Goal: Find specific page/section: Find specific page/section

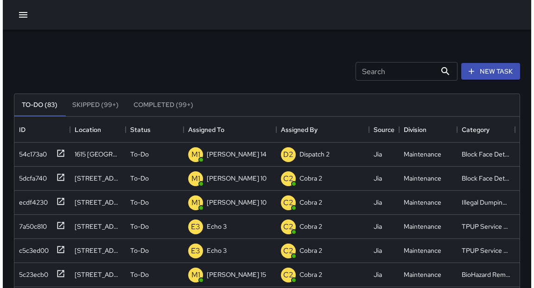
scroll to position [387, 499]
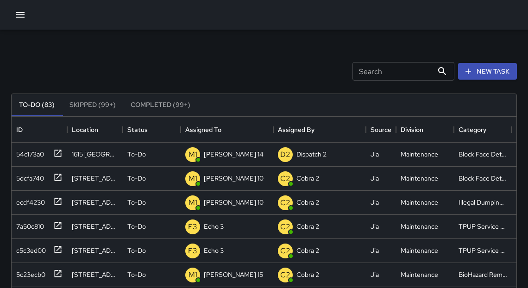
click at [17, 20] on button "button" at bounding box center [20, 15] width 19 height 19
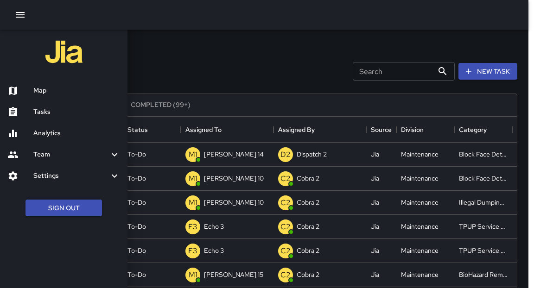
click at [42, 95] on h6 "Map" at bounding box center [76, 91] width 87 height 10
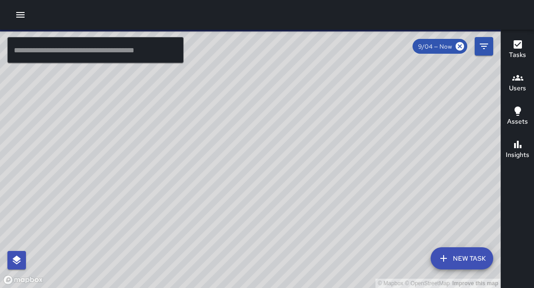
drag, startPoint x: 308, startPoint y: 112, endPoint x: 278, endPoint y: 196, distance: 88.8
click at [278, 196] on div "© Mapbox © OpenStreetMap Improve this map" at bounding box center [250, 159] width 500 height 258
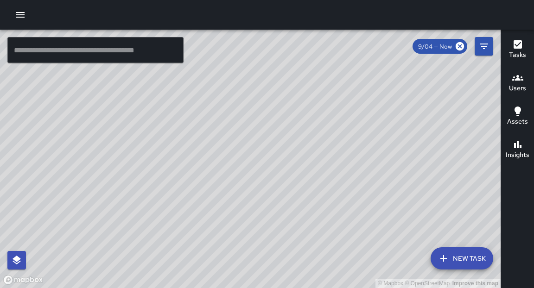
drag, startPoint x: 335, startPoint y: 105, endPoint x: 302, endPoint y: 135, distance: 44.2
click at [310, 134] on div "© Mapbox © OpenStreetMap Improve this map" at bounding box center [250, 159] width 500 height 258
drag, startPoint x: 370, startPoint y: 88, endPoint x: 352, endPoint y: 142, distance: 57.4
click at [355, 144] on div "© Mapbox © OpenStreetMap Improve this map" at bounding box center [250, 159] width 500 height 258
drag, startPoint x: 303, startPoint y: 76, endPoint x: 330, endPoint y: 93, distance: 32.3
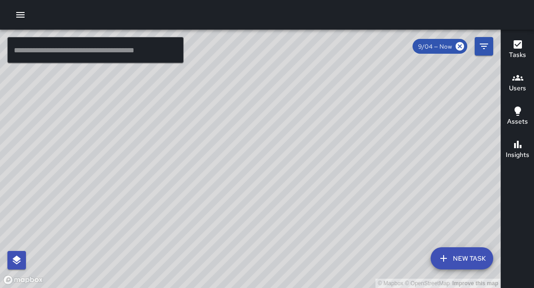
click at [332, 94] on div "© Mapbox © OpenStreetMap Improve this map" at bounding box center [250, 159] width 500 height 258
click at [290, 83] on div "© Mapbox © OpenStreetMap Improve this map M1 [PERSON_NAME] 10 [STREET_ADDRESS][…" at bounding box center [250, 159] width 500 height 258
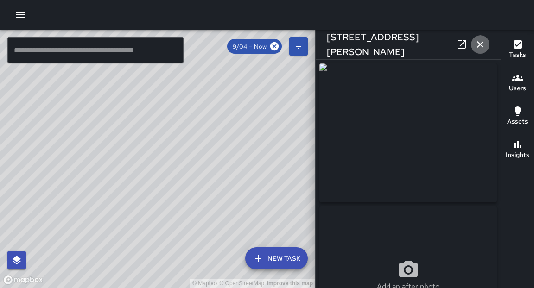
click at [481, 43] on icon "button" at bounding box center [480, 44] width 6 height 6
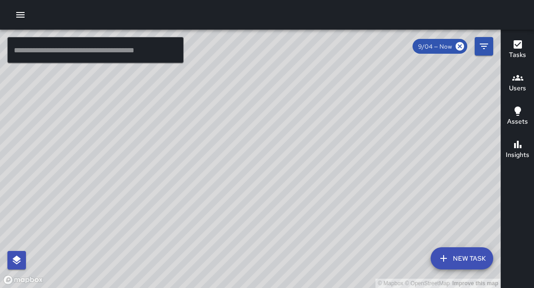
click at [354, 132] on div "© Mapbox © OpenStreetMap Improve this map" at bounding box center [250, 159] width 500 height 258
drag, startPoint x: 276, startPoint y: 172, endPoint x: 355, endPoint y: 174, distance: 79.7
click at [355, 174] on div "© Mapbox © OpenStreetMap Improve this map" at bounding box center [250, 159] width 500 height 258
click at [310, 288] on div "© Mapbox © OpenStreetMap Improve this map" at bounding box center [250, 159] width 500 height 258
drag, startPoint x: 354, startPoint y: 99, endPoint x: 214, endPoint y: 245, distance: 203.1
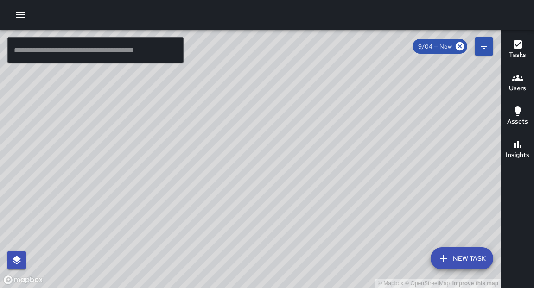
click at [214, 245] on div "© Mapbox © OpenStreetMap Improve this map" at bounding box center [250, 159] width 500 height 258
drag, startPoint x: 381, startPoint y: 80, endPoint x: 346, endPoint y: 252, distance: 175.3
click at [348, 259] on div "© Mapbox © OpenStreetMap Improve this map" at bounding box center [250, 159] width 500 height 258
drag, startPoint x: 350, startPoint y: 242, endPoint x: 409, endPoint y: 104, distance: 150.0
click at [409, 104] on div "© Mapbox © OpenStreetMap Improve this map" at bounding box center [250, 159] width 500 height 258
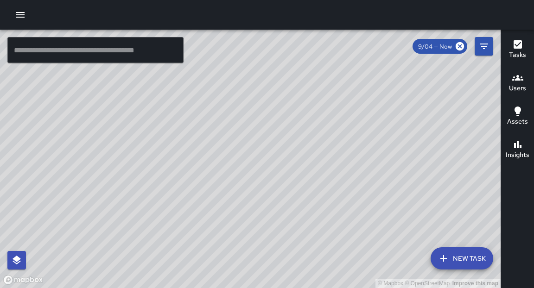
drag, startPoint x: 384, startPoint y: 238, endPoint x: 393, endPoint y: 119, distance: 119.4
click at [393, 119] on div "© Mapbox © OpenStreetMap Improve this map" at bounding box center [250, 159] width 500 height 258
click at [141, 49] on input "text" at bounding box center [95, 50] width 176 height 26
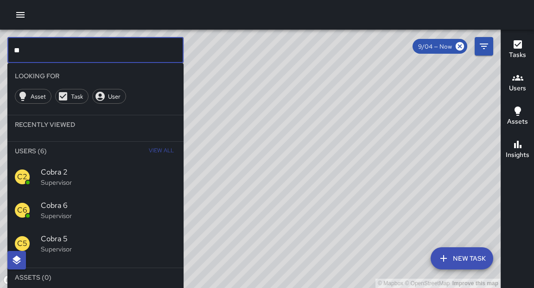
type input "*"
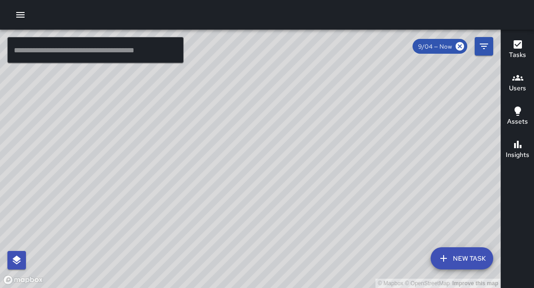
drag, startPoint x: 265, startPoint y: 245, endPoint x: 298, endPoint y: 215, distance: 44.3
click at [298, 215] on div "© Mapbox © OpenStreetMap Improve this map" at bounding box center [250, 159] width 500 height 258
drag, startPoint x: 289, startPoint y: 116, endPoint x: 338, endPoint y: 195, distance: 92.2
click at [338, 195] on div "© Mapbox © OpenStreetMap Improve this map" at bounding box center [250, 159] width 500 height 258
click at [116, 53] on input "text" at bounding box center [95, 50] width 176 height 26
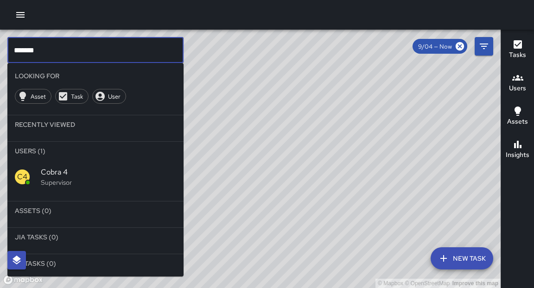
type input "*******"
click at [71, 165] on div "C4 Cobra 4 Supervisor" at bounding box center [95, 176] width 176 height 33
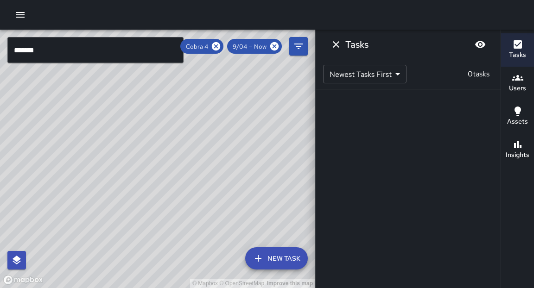
drag, startPoint x: 225, startPoint y: 182, endPoint x: 230, endPoint y: 160, distance: 22.4
click at [231, 159] on div "© Mapbox © OpenStreetMap Improve this map" at bounding box center [157, 159] width 315 height 258
drag, startPoint x: 199, startPoint y: 153, endPoint x: 231, endPoint y: 161, distance: 32.9
click at [231, 161] on div "© Mapbox © OpenStreetMap Improve this map" at bounding box center [157, 159] width 315 height 258
click at [219, 46] on icon at bounding box center [216, 46] width 8 height 8
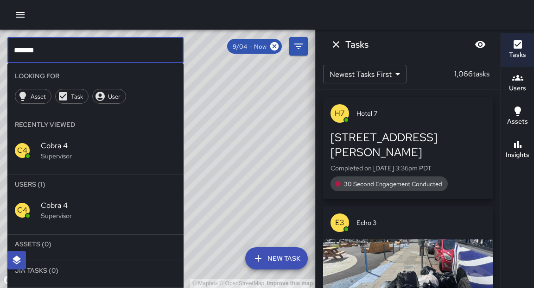
click at [115, 50] on input "*******" at bounding box center [95, 50] width 176 height 26
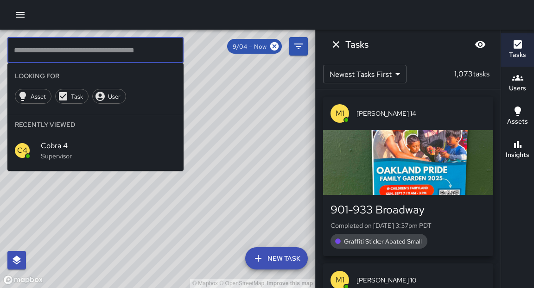
click at [403, 159] on div "button" at bounding box center [408, 162] width 170 height 65
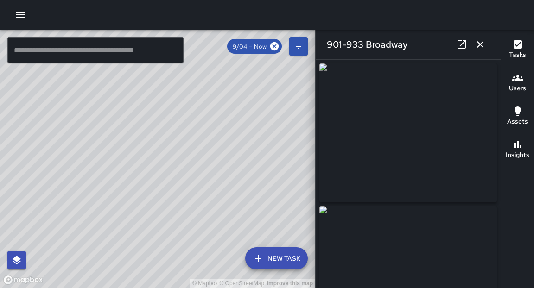
click at [484, 48] on icon "button" at bounding box center [479, 44] width 11 height 11
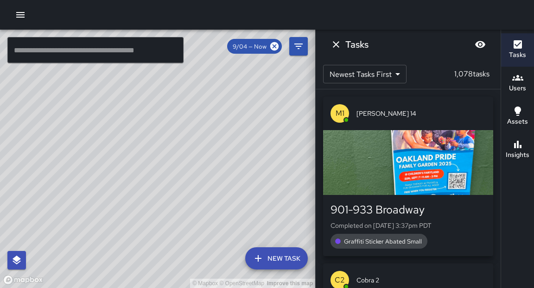
click at [81, 288] on div "© Mapbox © OpenStreetMap Improve this map" at bounding box center [157, 159] width 315 height 258
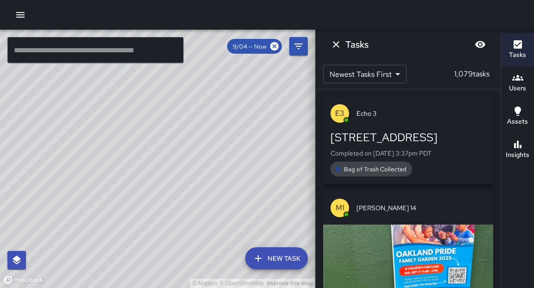
drag, startPoint x: 183, startPoint y: 146, endPoint x: 146, endPoint y: 252, distance: 111.2
click at [147, 250] on div "© Mapbox © OpenStreetMap Improve this map" at bounding box center [157, 159] width 315 height 258
drag, startPoint x: 188, startPoint y: 180, endPoint x: 68, endPoint y: 240, distance: 133.6
click at [68, 240] on div "© Mapbox © OpenStreetMap Improve this map" at bounding box center [157, 159] width 315 height 258
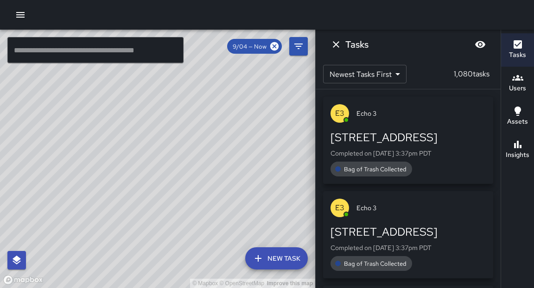
drag, startPoint x: 196, startPoint y: 107, endPoint x: 172, endPoint y: 240, distance: 135.9
click at [172, 240] on div "© Mapbox © OpenStreetMap Improve this map" at bounding box center [157, 159] width 315 height 258
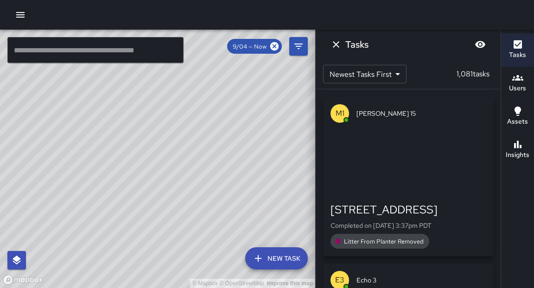
drag, startPoint x: 139, startPoint y: 119, endPoint x: 172, endPoint y: 246, distance: 131.4
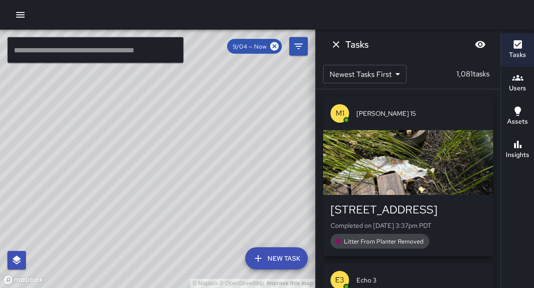
click at [172, 246] on div "© Mapbox © OpenStreetMap Improve this map" at bounding box center [157, 159] width 315 height 258
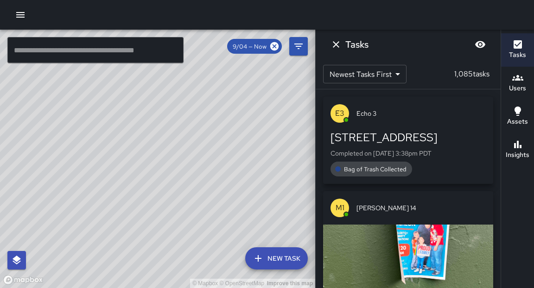
drag, startPoint x: 230, startPoint y: 131, endPoint x: 217, endPoint y: 183, distance: 52.9
click at [240, 127] on div "© Mapbox © OpenStreetMap Improve this map" at bounding box center [157, 159] width 315 height 258
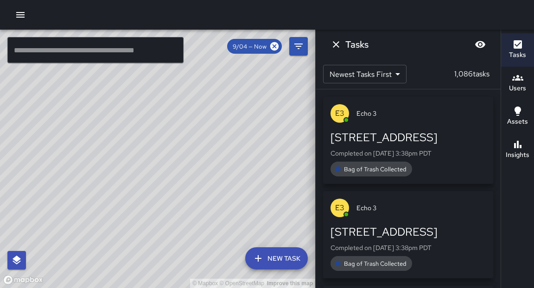
drag, startPoint x: 195, startPoint y: 110, endPoint x: 235, endPoint y: 126, distance: 43.1
click at [235, 126] on div "© Mapbox © OpenStreetMap Improve this map" at bounding box center [157, 159] width 315 height 258
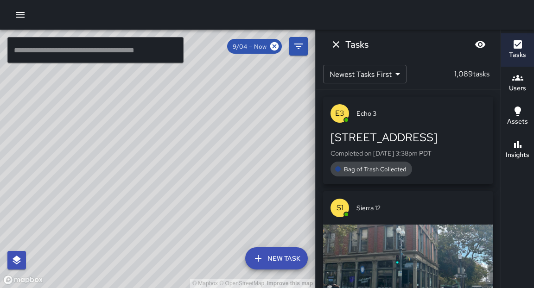
drag, startPoint x: 223, startPoint y: 173, endPoint x: 229, endPoint y: 151, distance: 23.5
click at [229, 151] on div "© Mapbox © OpenStreetMap Improve this map" at bounding box center [157, 159] width 315 height 258
click at [223, 160] on div "© Mapbox © OpenStreetMap Improve this map" at bounding box center [157, 159] width 315 height 258
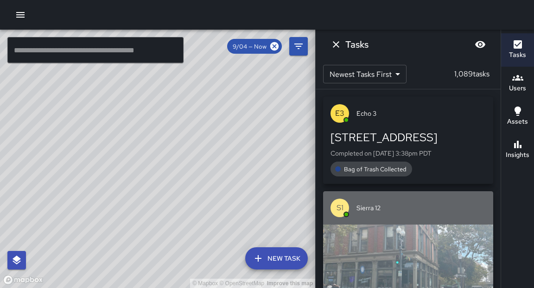
click at [397, 246] on div "button" at bounding box center [408, 257] width 170 height 65
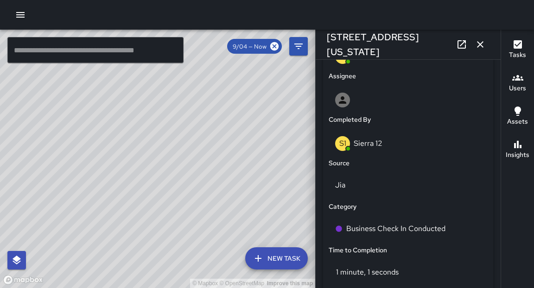
scroll to position [679, 0]
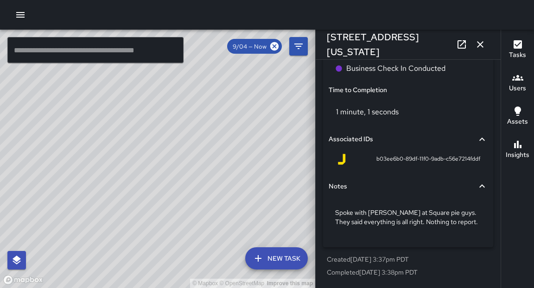
drag, startPoint x: 265, startPoint y: 96, endPoint x: 225, endPoint y: 195, distance: 106.1
click at [225, 195] on div "© Mapbox © OpenStreetMap Improve this map" at bounding box center [157, 159] width 315 height 258
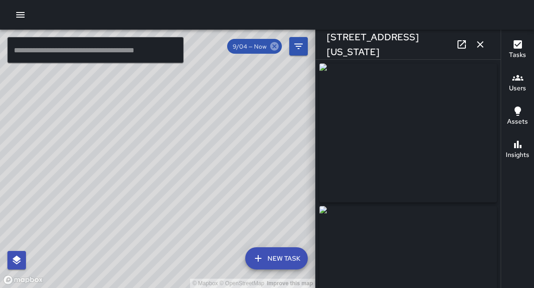
click at [275, 46] on icon at bounding box center [274, 46] width 8 height 8
click at [271, 48] on icon at bounding box center [274, 46] width 8 height 8
click at [272, 49] on icon at bounding box center [274, 46] width 8 height 8
click at [275, 48] on icon at bounding box center [274, 46] width 8 height 8
drag, startPoint x: 236, startPoint y: 169, endPoint x: 134, endPoint y: 108, distance: 118.6
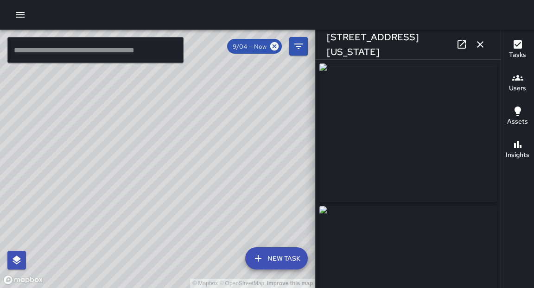
click at [134, 108] on div "© Mapbox © OpenStreetMap Improve this map" at bounding box center [157, 159] width 315 height 258
drag, startPoint x: 193, startPoint y: 127, endPoint x: 152, endPoint y: 205, distance: 87.4
click at [150, 217] on div "© Mapbox © OpenStreetMap Improve this map" at bounding box center [157, 159] width 315 height 258
click at [483, 47] on icon "button" at bounding box center [480, 44] width 6 height 6
